Goal: Information Seeking & Learning: Learn about a topic

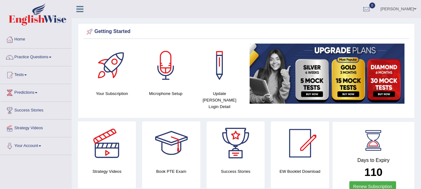
click at [34, 57] on link "Practice Questions" at bounding box center [35, 57] width 71 height 16
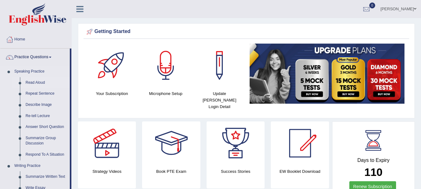
click at [36, 83] on link "Read Aloud" at bounding box center [46, 82] width 47 height 11
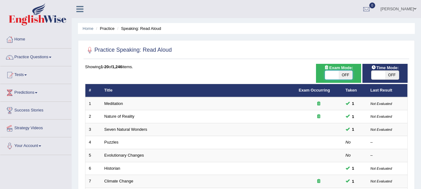
click at [332, 76] on span at bounding box center [332, 75] width 14 height 9
checkbox input "true"
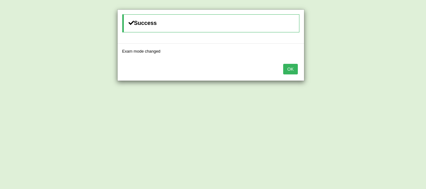
click at [292, 68] on button "OK" at bounding box center [290, 69] width 14 height 11
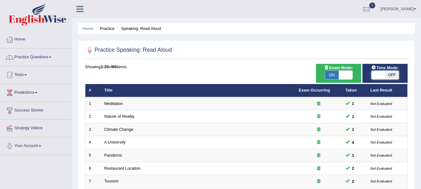
click at [382, 73] on span at bounding box center [379, 75] width 14 height 9
checkbox input "true"
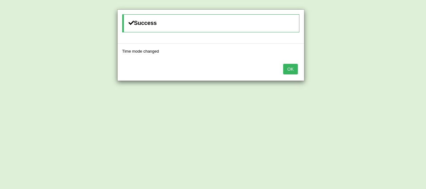
click at [289, 72] on button "OK" at bounding box center [290, 69] width 14 height 11
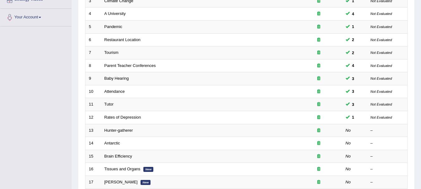
scroll to position [128, 0]
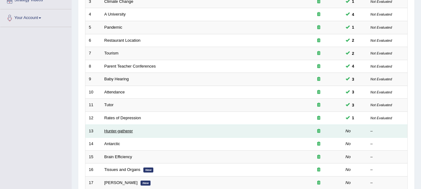
click at [120, 129] on link "Hunter-gatherer" at bounding box center [118, 131] width 29 height 5
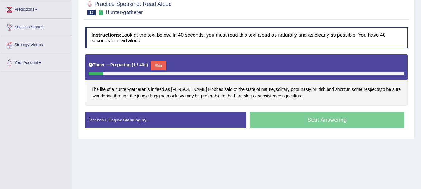
scroll to position [84, 0]
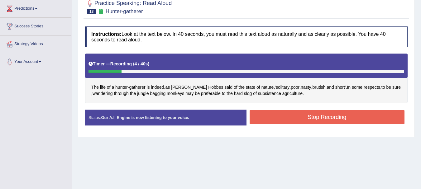
click at [296, 113] on button "Stop Recording" at bounding box center [327, 117] width 155 height 14
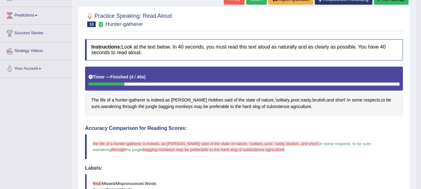
scroll to position [0, 0]
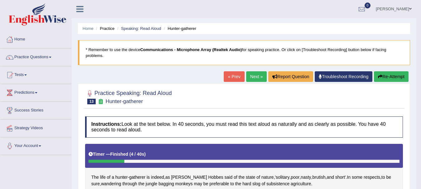
click at [384, 75] on button "Re-Attempt" at bounding box center [391, 76] width 35 height 11
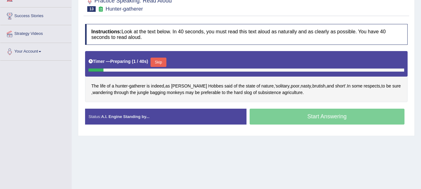
scroll to position [97, 0]
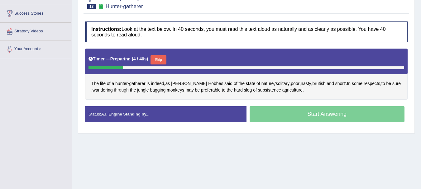
click at [118, 91] on span "through" at bounding box center [121, 90] width 15 height 7
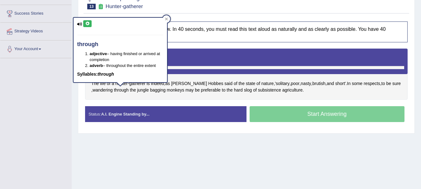
click at [87, 23] on icon at bounding box center [87, 24] width 5 height 4
click at [168, 17] on div at bounding box center [166, 18] width 7 height 7
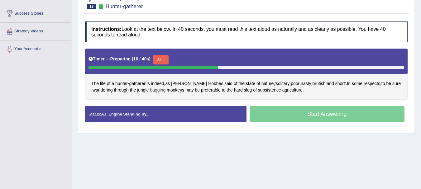
click at [153, 92] on span "bagging" at bounding box center [158, 90] width 16 height 7
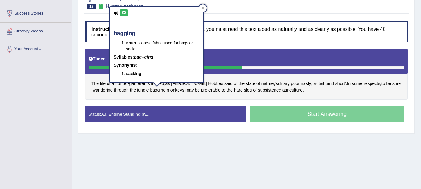
click at [124, 12] on icon at bounding box center [124, 13] width 5 height 4
click at [205, 8] on div at bounding box center [202, 7] width 7 height 7
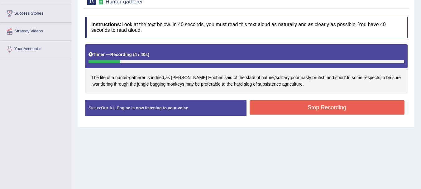
click at [310, 111] on button "Stop Recording" at bounding box center [327, 107] width 155 height 14
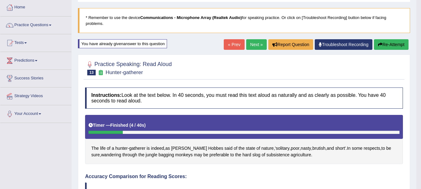
scroll to position [32, 0]
click at [252, 44] on link "Next »" at bounding box center [256, 44] width 21 height 11
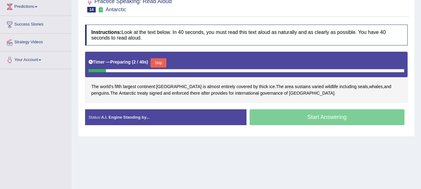
drag, startPoint x: 0, startPoint y: 0, endPoint x: 423, endPoint y: 136, distance: 444.7
click at [421, 103] on html "Toggle navigation Home Practice Questions Speaking Practice Read Aloud Repeat S…" at bounding box center [210, 8] width 421 height 189
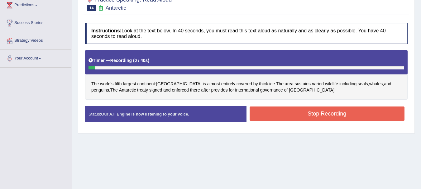
click at [302, 112] on button "Stop Recording" at bounding box center [327, 114] width 155 height 14
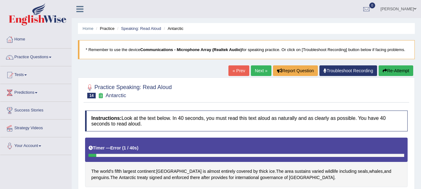
scroll to position [2, 0]
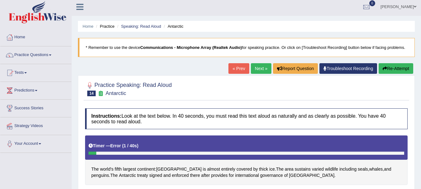
click at [396, 68] on button "Re-Attempt" at bounding box center [396, 68] width 35 height 11
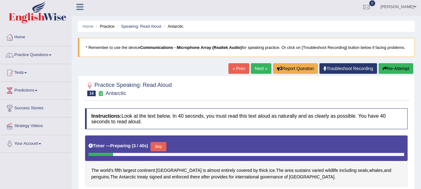
drag, startPoint x: 414, startPoint y: 76, endPoint x: 410, endPoint y: 93, distance: 17.3
click at [410, 93] on div "Practice Speaking: Read Aloud 14 Antarctic Instructions: Look at the text below…" at bounding box center [246, 147] width 337 height 145
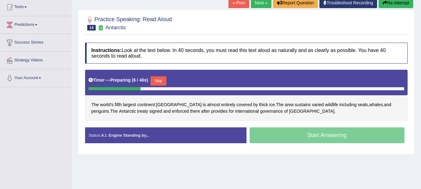
scroll to position [73, 0]
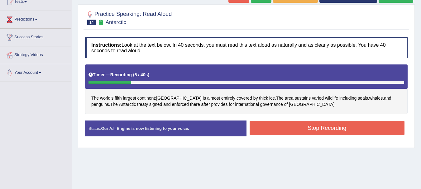
click at [287, 134] on button "Stop Recording" at bounding box center [327, 128] width 155 height 14
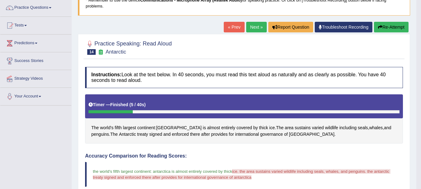
scroll to position [43, 0]
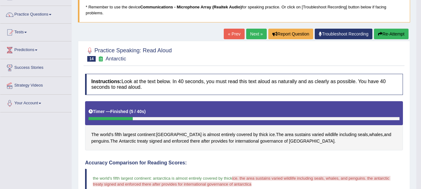
click at [253, 35] on link "Next »" at bounding box center [256, 34] width 21 height 11
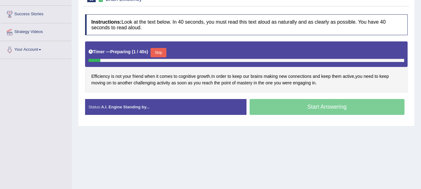
scroll to position [96, 0]
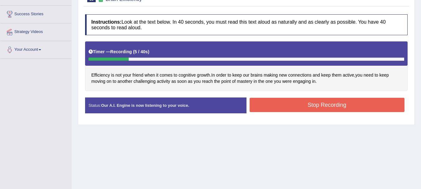
click at [281, 105] on button "Stop Recording" at bounding box center [327, 105] width 155 height 14
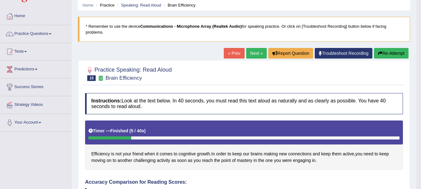
scroll to position [22, 0]
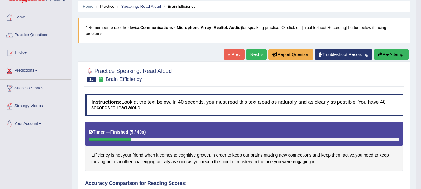
click at [391, 56] on button "Re-Attempt" at bounding box center [391, 54] width 35 height 11
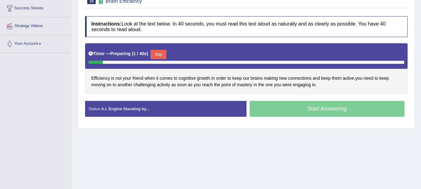
scroll to position [103, 0]
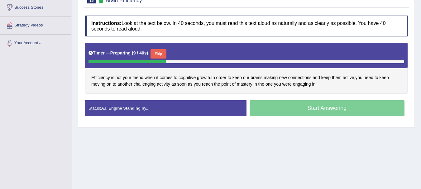
click at [160, 52] on button "Skip" at bounding box center [159, 53] width 16 height 9
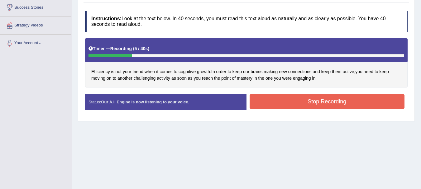
click at [335, 104] on button "Stop Recording" at bounding box center [327, 101] width 155 height 14
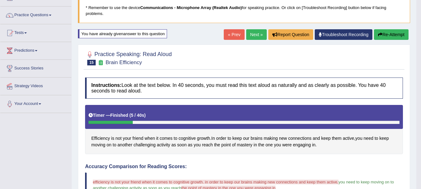
scroll to position [18, 0]
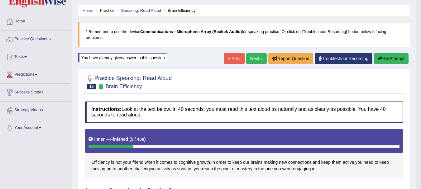
click at [251, 59] on link "Next »" at bounding box center [256, 58] width 21 height 11
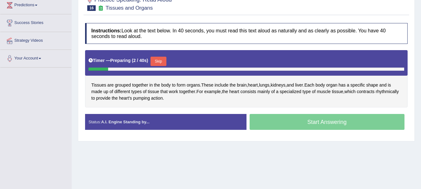
scroll to position [88, 0]
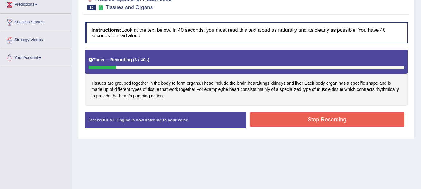
click at [292, 123] on button "Stop Recording" at bounding box center [327, 120] width 155 height 14
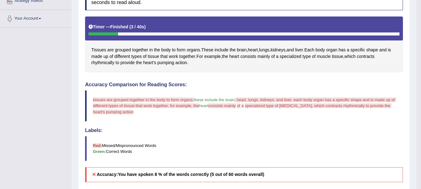
scroll to position [0, 0]
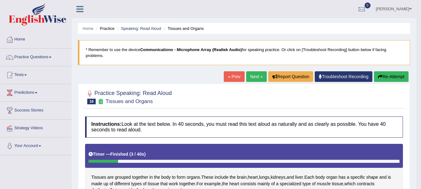
click at [393, 79] on button "Re-Attempt" at bounding box center [391, 76] width 35 height 11
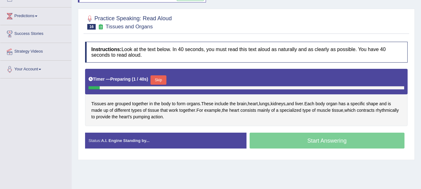
scroll to position [81, 0]
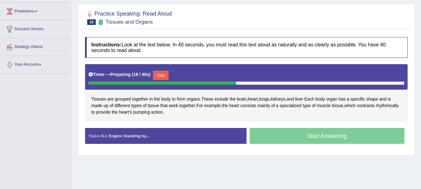
click at [160, 73] on button "Skip" at bounding box center [161, 75] width 16 height 9
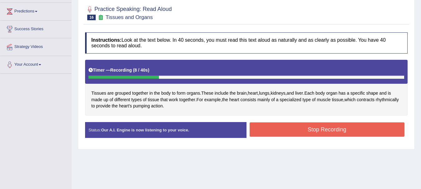
click at [303, 130] on button "Stop Recording" at bounding box center [327, 129] width 155 height 14
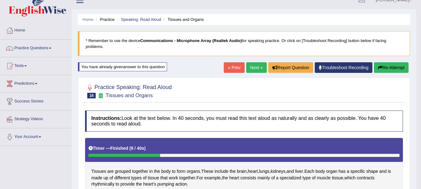
scroll to position [8, 0]
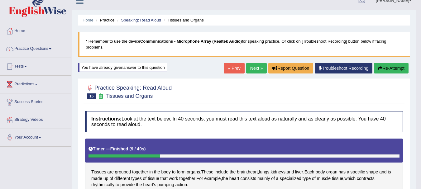
click at [396, 69] on button "Re-Attempt" at bounding box center [391, 68] width 35 height 11
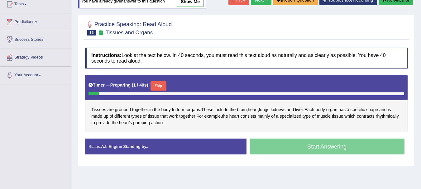
scroll to position [103, 0]
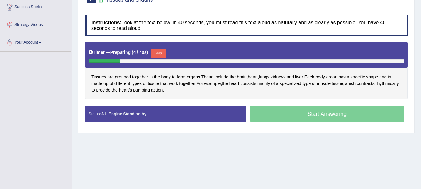
click at [201, 86] on span "For" at bounding box center [200, 83] width 7 height 7
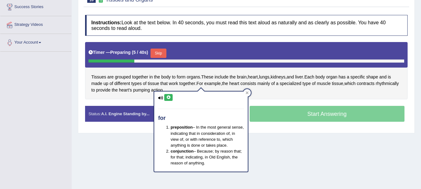
click at [266, 144] on div "Home Practice Speaking: Read [PERSON_NAME] and Organs * Remember to use the dev…" at bounding box center [246, 53] width 349 height 312
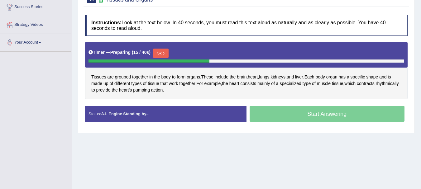
click at [164, 55] on button "Skip" at bounding box center [161, 53] width 16 height 9
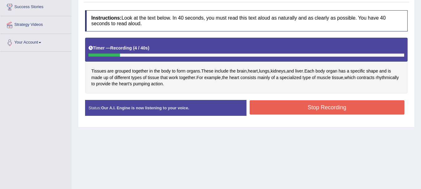
click at [319, 102] on button "Stop Recording" at bounding box center [327, 107] width 155 height 14
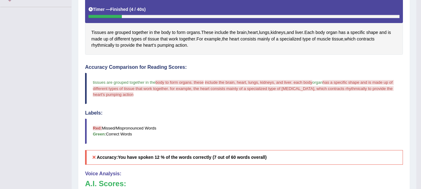
scroll to position [0, 0]
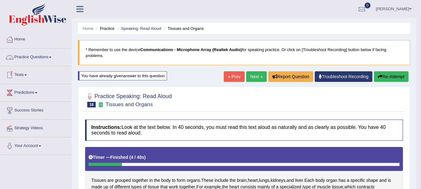
click at [26, 55] on link "Practice Questions" at bounding box center [35, 57] width 71 height 16
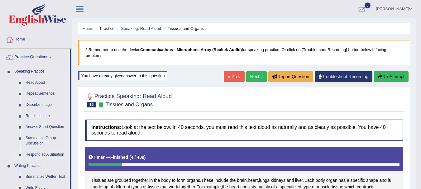
click at [36, 155] on link "Respond To A Situation" at bounding box center [46, 154] width 47 height 11
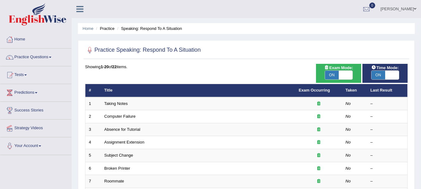
click at [284, 23] on ul "Home Practice Speaking: Respond To A Situation" at bounding box center [246, 28] width 337 height 11
click at [343, 73] on span at bounding box center [346, 75] width 14 height 9
checkbox input "false"
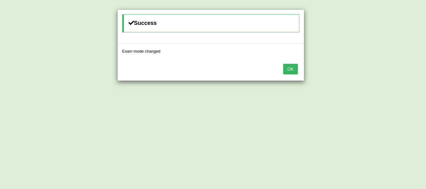
click at [181, 62] on div "OK" at bounding box center [211, 70] width 186 height 22
click at [291, 70] on button "OK" at bounding box center [290, 69] width 14 height 11
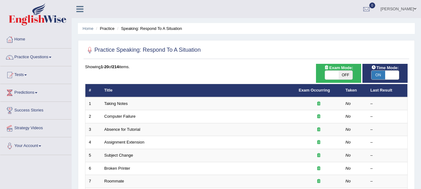
click at [336, 76] on span at bounding box center [332, 75] width 14 height 9
checkbox input "true"
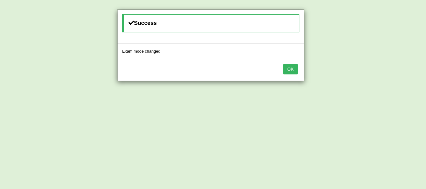
click at [291, 67] on button "OK" at bounding box center [290, 69] width 14 height 11
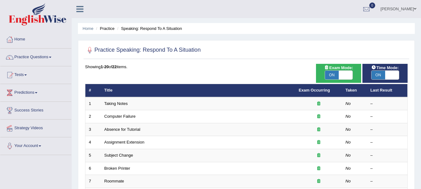
click at [338, 75] on span "ON" at bounding box center [332, 75] width 14 height 9
checkbox input "false"
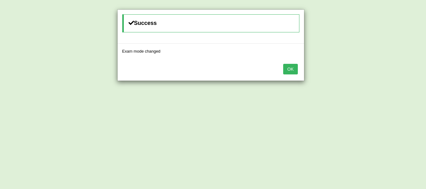
click at [289, 64] on button "OK" at bounding box center [290, 69] width 14 height 11
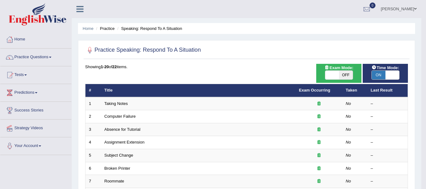
click at [287, 67] on div "Showing 1-20 of 22 items." at bounding box center [246, 67] width 323 height 6
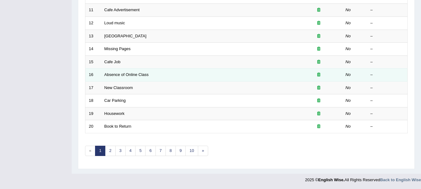
scroll to position [223, 0]
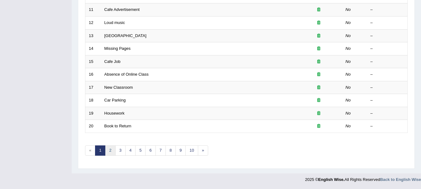
click at [107, 150] on link "2" at bounding box center [110, 151] width 10 height 10
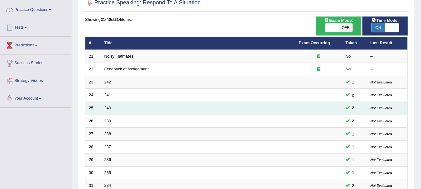
scroll to position [62, 0]
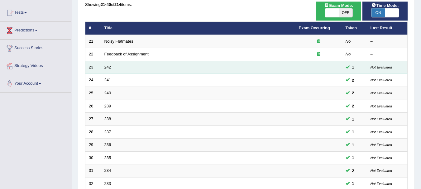
click at [106, 65] on link "242" at bounding box center [107, 67] width 7 height 5
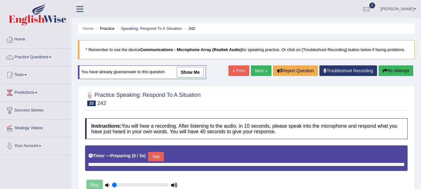
type input "0.45"
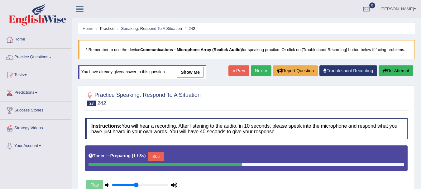
click at [184, 73] on link "show me" at bounding box center [190, 72] width 27 height 11
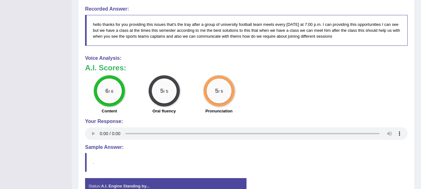
scroll to position [258, 0]
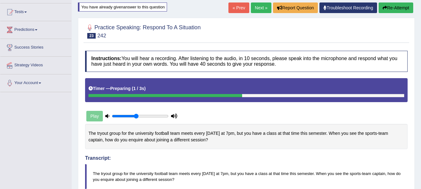
scroll to position [40, 0]
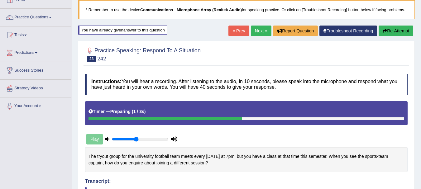
click at [258, 31] on link "Next »" at bounding box center [261, 31] width 21 height 11
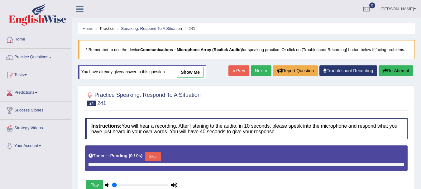
type input "0.45"
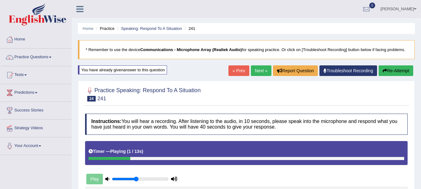
click at [197, 71] on div "Home Practice Speaking: Respond To A Situation 241 * Remember to use the device…" at bounding box center [246, 156] width 349 height 312
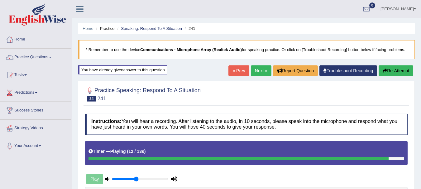
click at [264, 46] on blockquote "* Remember to use the device Communications - Microphone Array (Realtek Audio) …" at bounding box center [246, 49] width 337 height 19
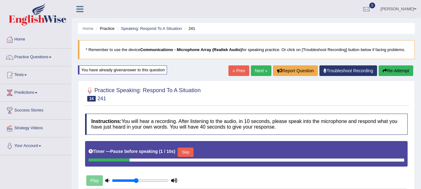
click at [262, 54] on blockquote "* Remember to use the device Communications - Microphone Array (Realtek Audio) …" at bounding box center [246, 49] width 337 height 19
click at [256, 70] on link "Next »" at bounding box center [261, 70] width 21 height 11
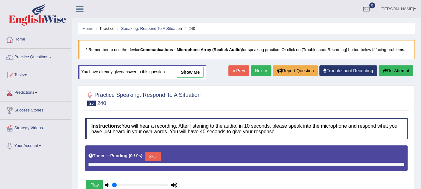
click at [187, 72] on link "show me" at bounding box center [190, 72] width 27 height 11
type input "0.45"
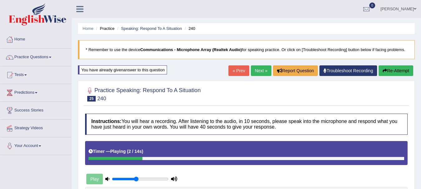
click at [187, 72] on div "Home Practice Speaking: Respond To A Situation 240 * Remember to use the device…" at bounding box center [246, 156] width 349 height 312
click at [395, 71] on button "Re-Attempt" at bounding box center [396, 70] width 35 height 11
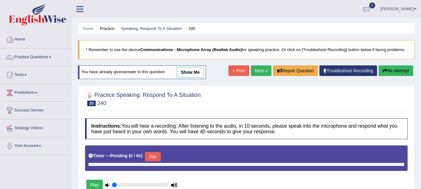
type input "0.45"
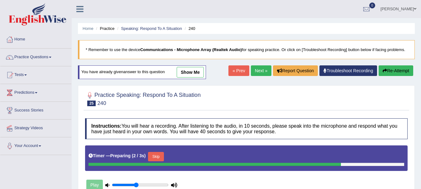
click at [195, 72] on link "show me" at bounding box center [190, 72] width 27 height 11
click at [188, 71] on div "Home Practice Speaking: Respond To A Situation 240 * Remember to use the device…" at bounding box center [246, 156] width 349 height 312
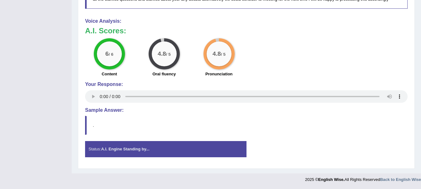
scroll to position [71, 0]
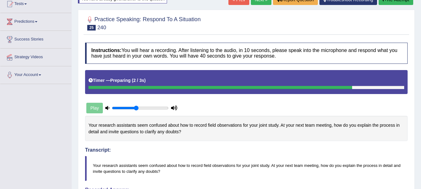
click at [261, 2] on link "Next »" at bounding box center [261, -1] width 21 height 11
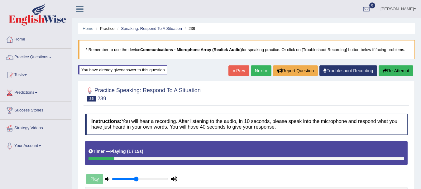
click at [192, 69] on div "Home Practice Speaking: Respond To A Situation 239 * Remember to use the device…" at bounding box center [246, 156] width 349 height 312
click at [186, 69] on div "Home Practice Speaking: Respond To A Situation 239 * Remember to use the device…" at bounding box center [246, 156] width 349 height 312
click at [391, 71] on button "Re-Attempt" at bounding box center [396, 70] width 35 height 11
click at [185, 70] on div "Home Practice Speaking: Respond To A Situation 239 * Remember to use the device…" at bounding box center [246, 156] width 349 height 312
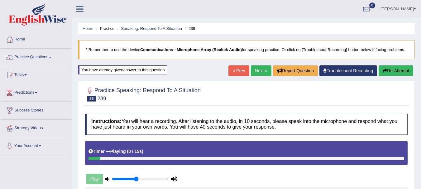
click at [185, 73] on div "Home Practice Speaking: Respond To A Situation 239 * Remember to use the device…" at bounding box center [246, 156] width 349 height 312
click at [396, 73] on button "Re-Attempt" at bounding box center [396, 70] width 35 height 11
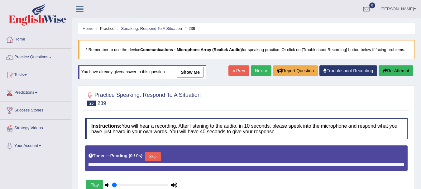
type input "0.45"
click at [395, 73] on button "Re-Attempt" at bounding box center [396, 70] width 35 height 11
type input "0.45"
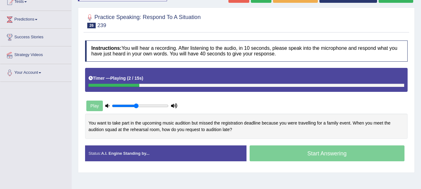
scroll to position [62, 0]
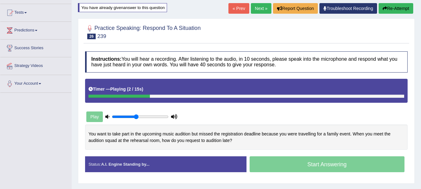
click at [392, 37] on div at bounding box center [246, 31] width 323 height 19
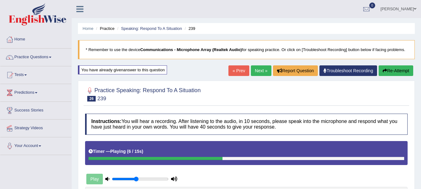
click at [396, 72] on button "Re-Attempt" at bounding box center [396, 70] width 35 height 11
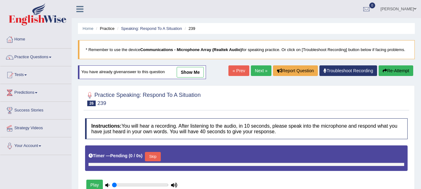
type input "0.45"
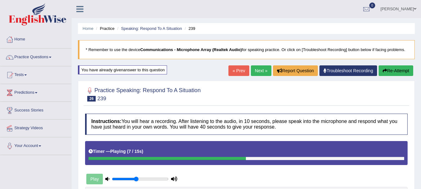
click at [394, 75] on button "Re-Attempt" at bounding box center [396, 70] width 35 height 11
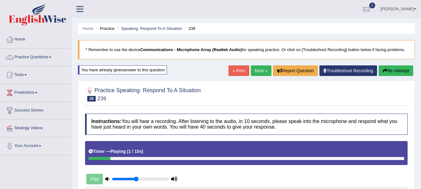
click at [186, 73] on div "Home Practice Speaking: Respond To A Situation 239 * Remember to use the device…" at bounding box center [246, 156] width 349 height 312
click at [394, 72] on button "Re-Attempt" at bounding box center [396, 70] width 35 height 11
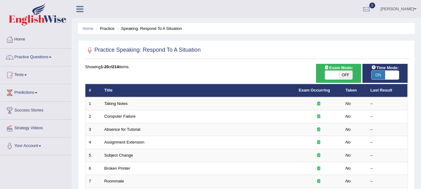
click at [391, 74] on span at bounding box center [392, 75] width 14 height 9
checkbox input "false"
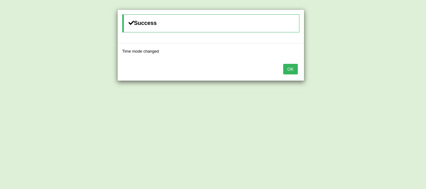
click at [287, 69] on button "OK" at bounding box center [290, 69] width 14 height 11
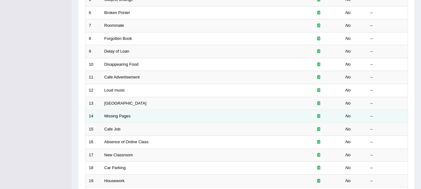
scroll to position [223, 0]
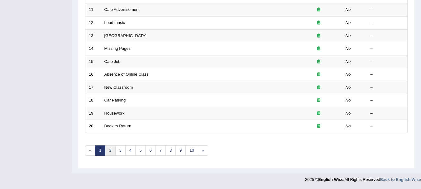
click at [108, 149] on link "2" at bounding box center [110, 151] width 10 height 10
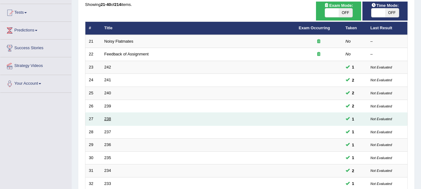
click at [105, 117] on link "238" at bounding box center [107, 119] width 7 height 5
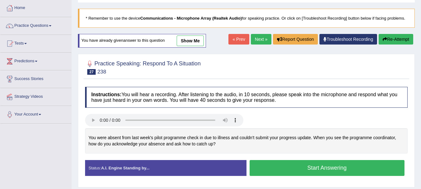
scroll to position [31, 0]
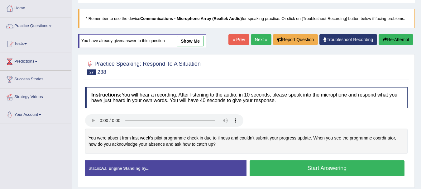
click at [194, 40] on link "show me" at bounding box center [190, 41] width 27 height 11
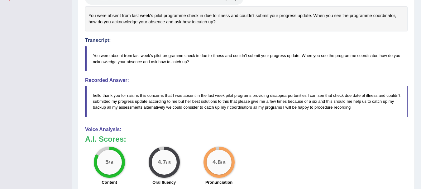
scroll to position [138, 0]
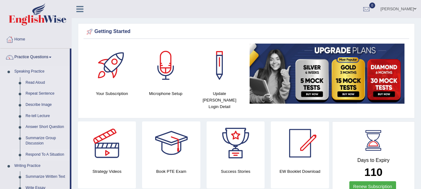
click at [43, 152] on link "Respond To A Situation" at bounding box center [46, 154] width 47 height 11
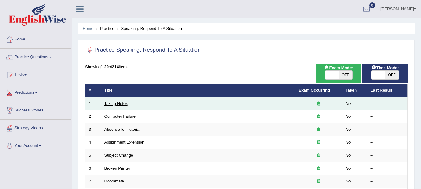
click at [117, 103] on link "Taking Notes" at bounding box center [115, 103] width 23 height 5
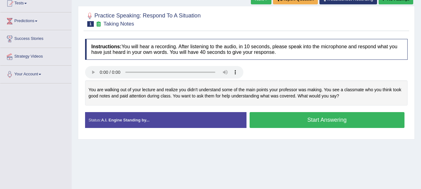
scroll to position [58, 0]
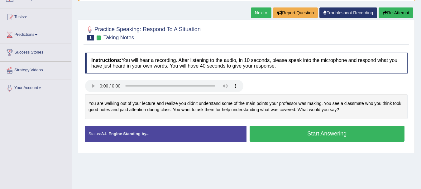
click at [260, 13] on link "Next »" at bounding box center [261, 12] width 21 height 11
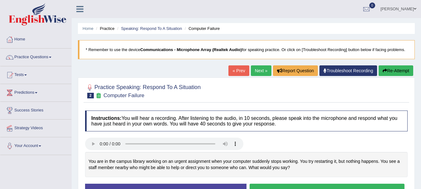
click at [257, 70] on link "Next »" at bounding box center [261, 70] width 21 height 11
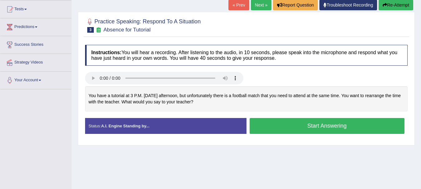
scroll to position [81, 0]
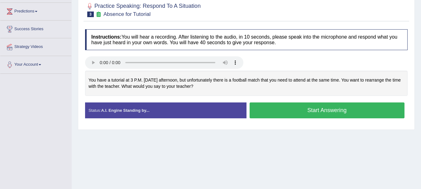
click at [341, 135] on div "Home Practice Speaking: Respond To A Situation Absence for Tutorial * Remember …" at bounding box center [246, 75] width 349 height 312
click at [302, 115] on div "Instructions: You will hear a recording. After listening to the audio, in 10 se…" at bounding box center [247, 76] width 326 height 100
click at [313, 110] on button "Start Answering" at bounding box center [327, 111] width 155 height 16
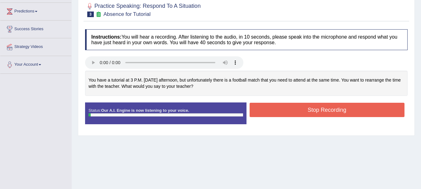
click at [313, 110] on button "Stop Recording" at bounding box center [327, 110] width 155 height 14
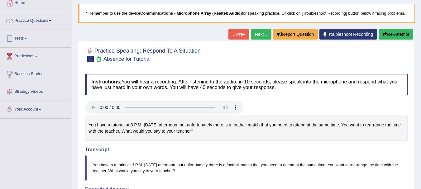
scroll to position [0, 0]
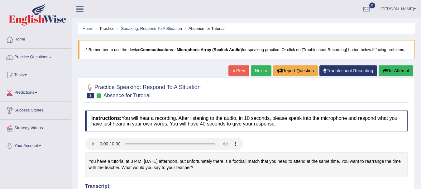
click at [396, 70] on button "Re-Attempt" at bounding box center [396, 70] width 35 height 11
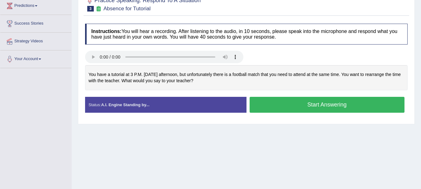
click at [265, 105] on button "Start Answering" at bounding box center [327, 105] width 155 height 16
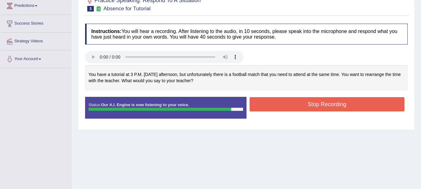
click at [322, 104] on button "Stop Recording" at bounding box center [327, 104] width 155 height 14
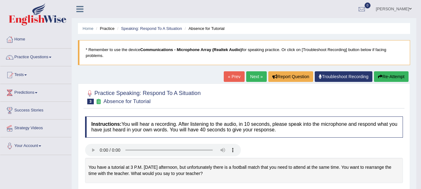
click at [256, 79] on link "Next »" at bounding box center [256, 76] width 21 height 11
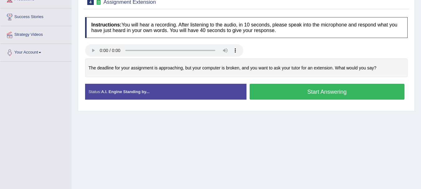
scroll to position [94, 0]
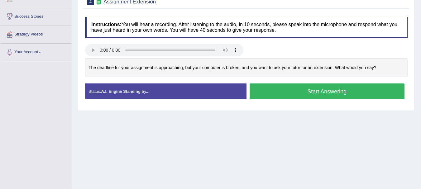
click at [320, 93] on button "Start Answering" at bounding box center [327, 92] width 155 height 16
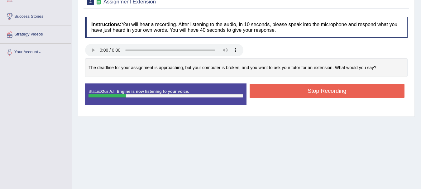
click at [241, 186] on div "Home Practice Speaking: Respond To A Situation Assignment Extension * Remember …" at bounding box center [246, 62] width 349 height 312
click at [332, 89] on button "Stop Recording" at bounding box center [327, 91] width 155 height 14
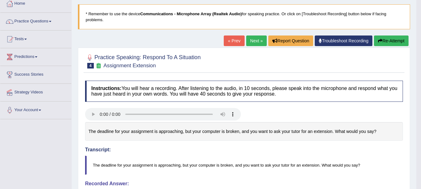
scroll to position [12, 0]
